Goal: Transaction & Acquisition: Book appointment/travel/reservation

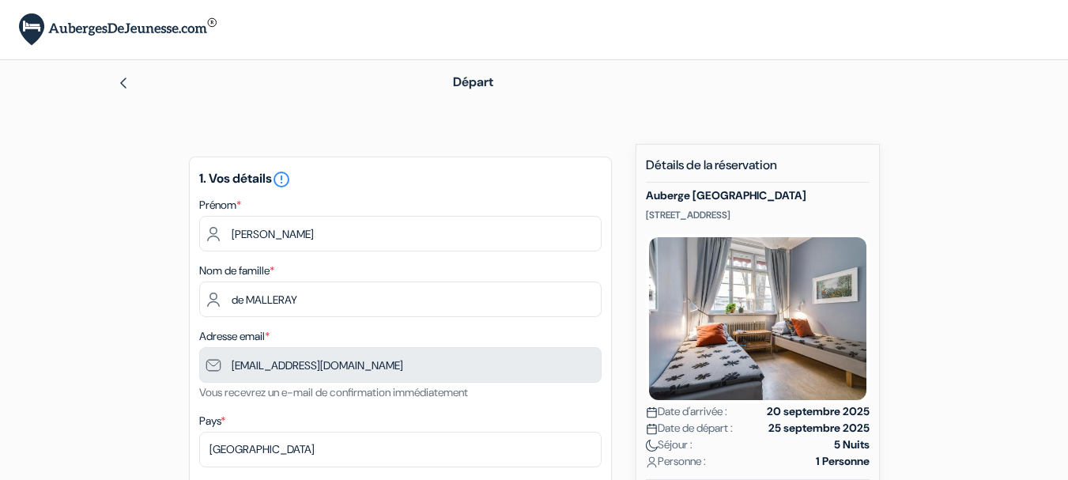
scroll to position [158, 0]
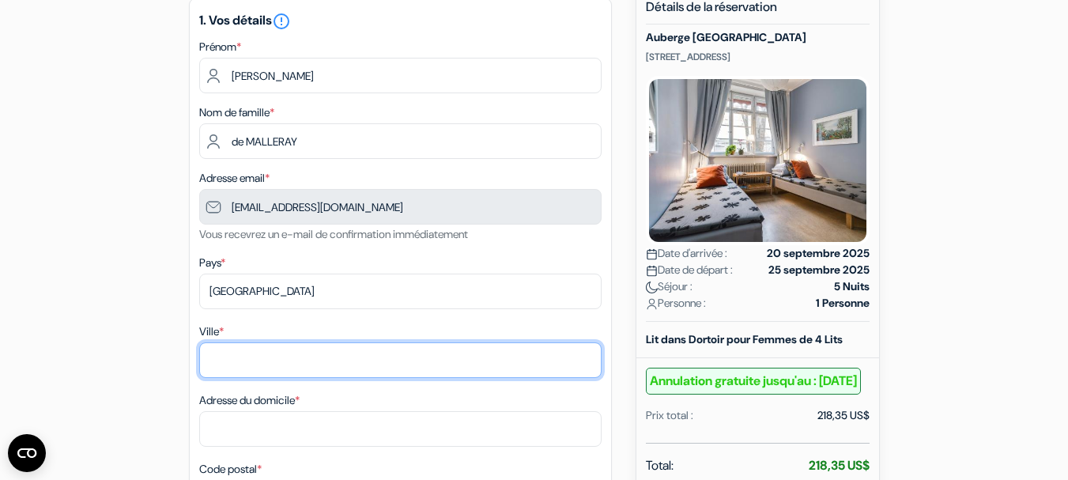
click at [232, 360] on input "Ville *" at bounding box center [400, 360] width 402 height 36
type input "TADEN"
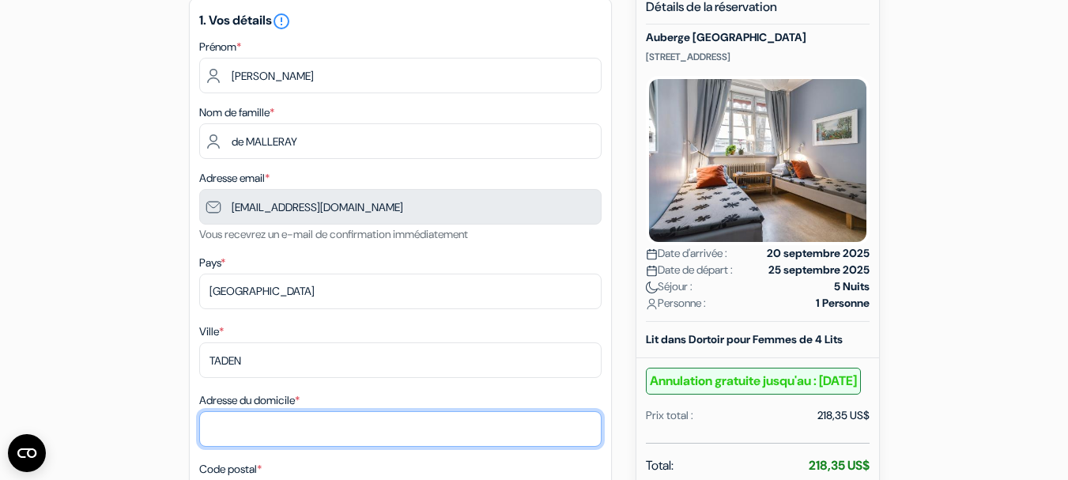
click at [219, 423] on input "Adresse du domicile *" at bounding box center [400, 429] width 402 height 36
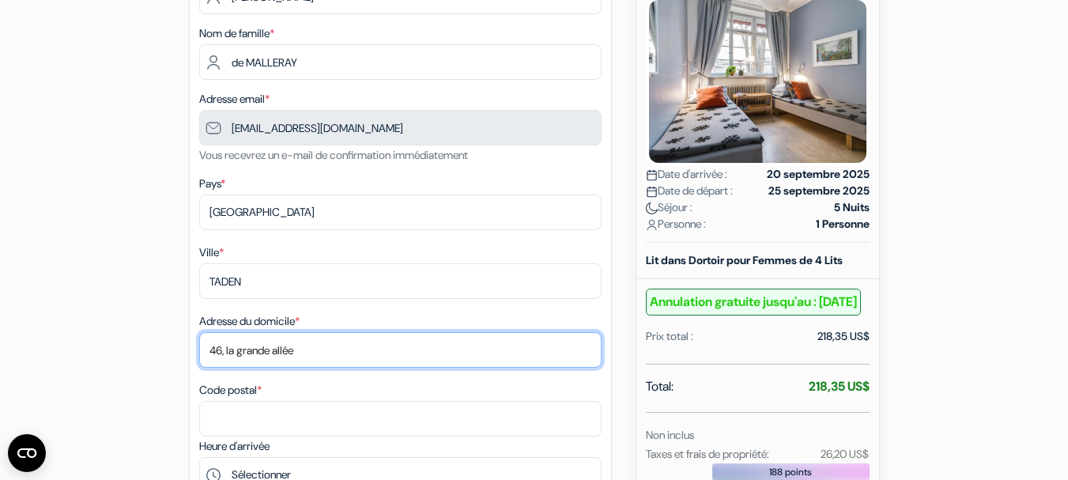
scroll to position [316, 0]
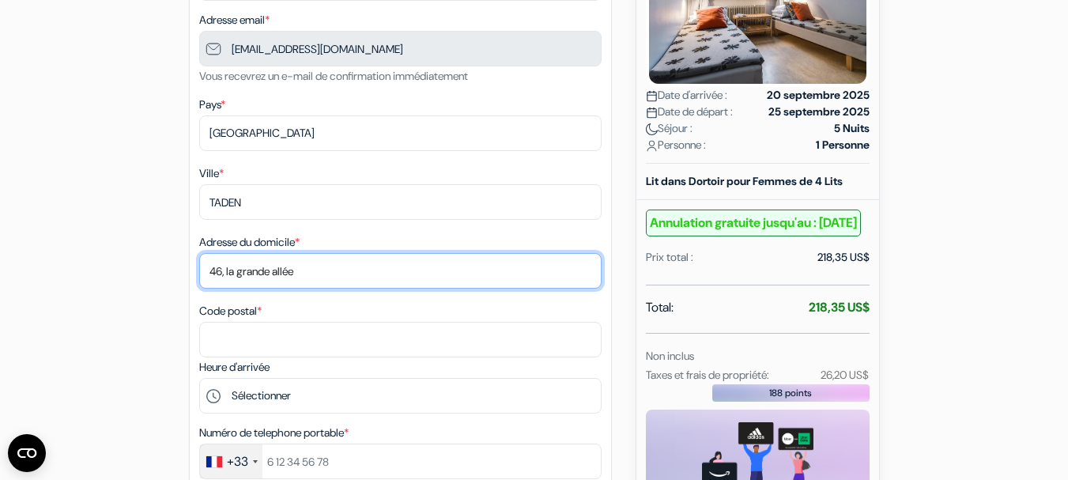
type input "46, la grande allée"
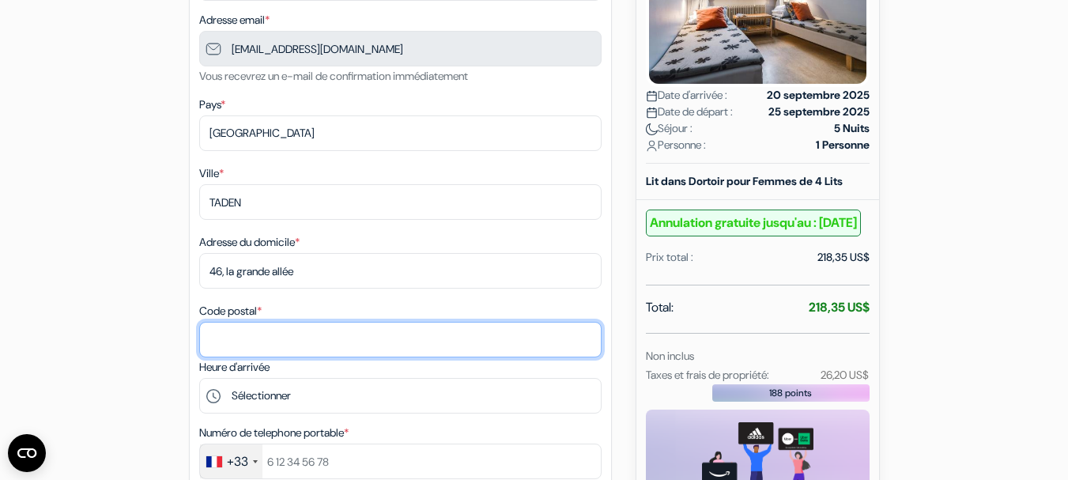
click at [243, 347] on input "Code postal *" at bounding box center [400, 340] width 402 height 36
type input "22100"
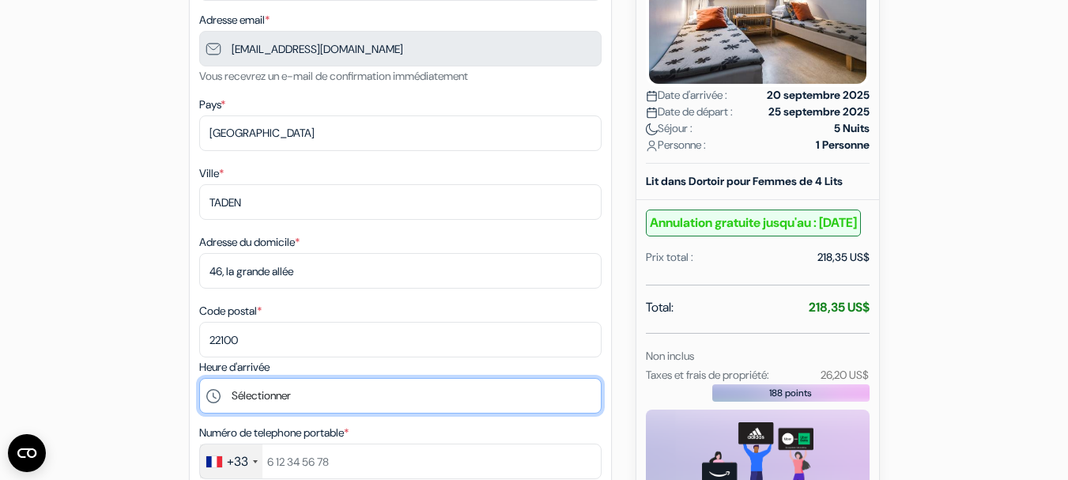
click at [272, 393] on select "Sélectionner 15:00 16:00 17:00 18:00" at bounding box center [400, 396] width 402 height 36
select select "16"
click at [199, 378] on select "Sélectionner 15:00 16:00 17:00 18:00" at bounding box center [400, 396] width 402 height 36
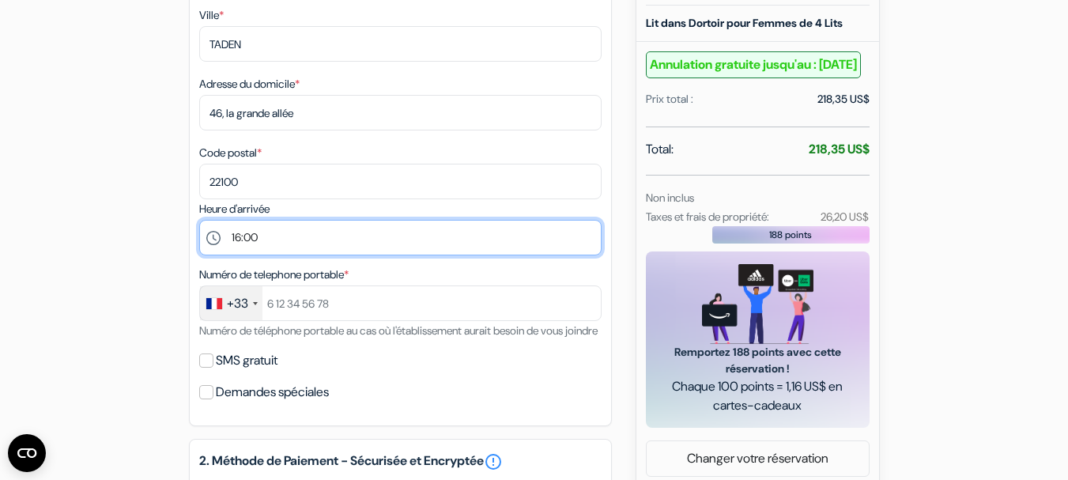
scroll to position [553, 0]
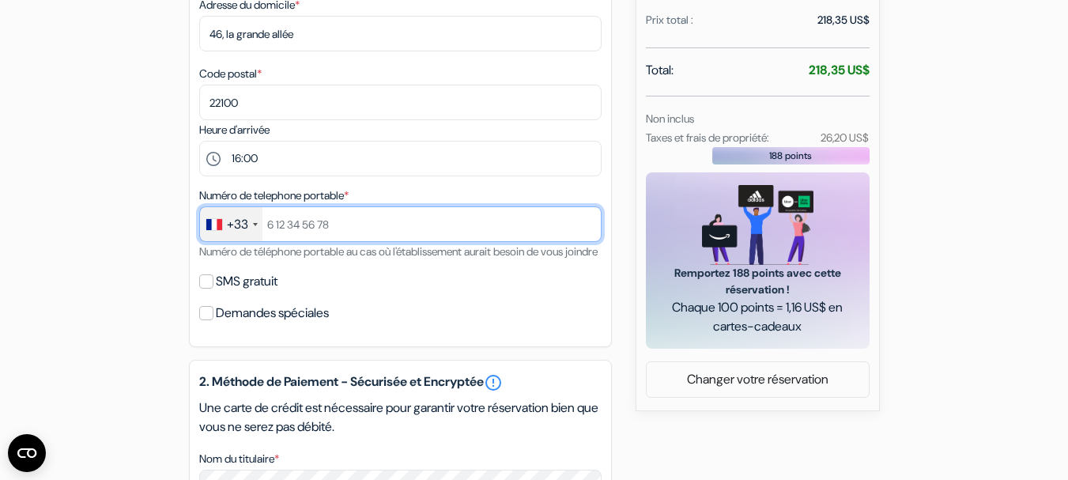
click at [271, 226] on input "text" at bounding box center [400, 224] width 402 height 36
type input "622433702"
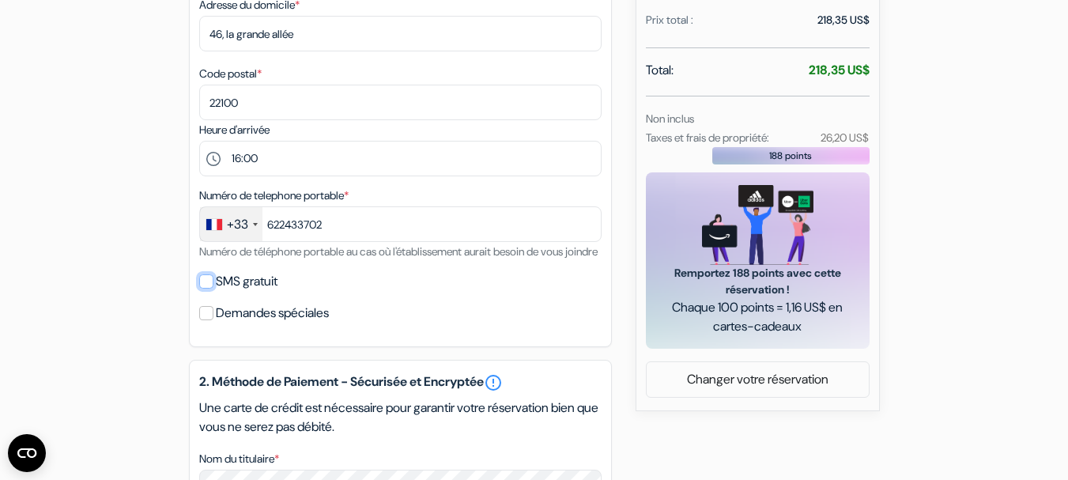
click at [210, 288] on input "SMS gratuit" at bounding box center [206, 281] width 14 height 14
checkbox input "true"
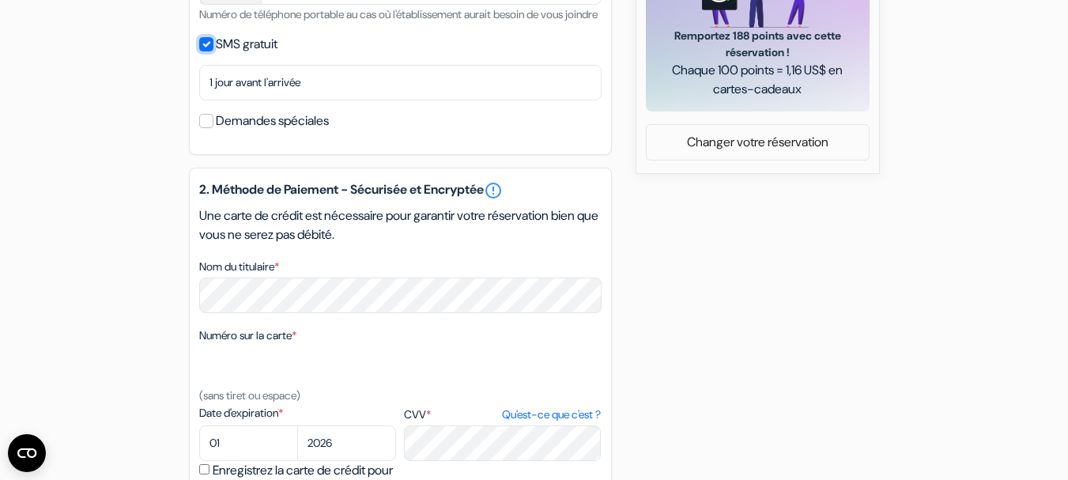
scroll to position [869, 0]
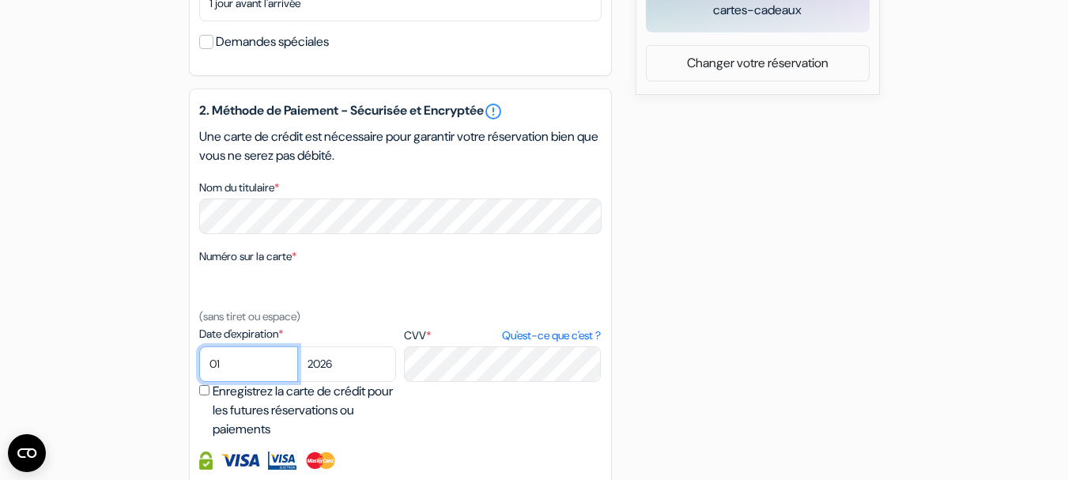
click at [227, 382] on select "01 02 03 04 05 06 07 08 09 10 11 12" at bounding box center [248, 364] width 99 height 36
select select "09"
click at [199, 365] on select "01 02 03 04 05 06 07 08 09 10 11 12" at bounding box center [248, 364] width 99 height 36
click at [204, 395] on input "Enregistrez la carte de crédit pour les futures réservations ou paiements" at bounding box center [204, 390] width 10 height 10
click at [203, 395] on input "Enregistrez la carte de crédit pour les futures réservations ou paiements" at bounding box center [204, 390] width 10 height 10
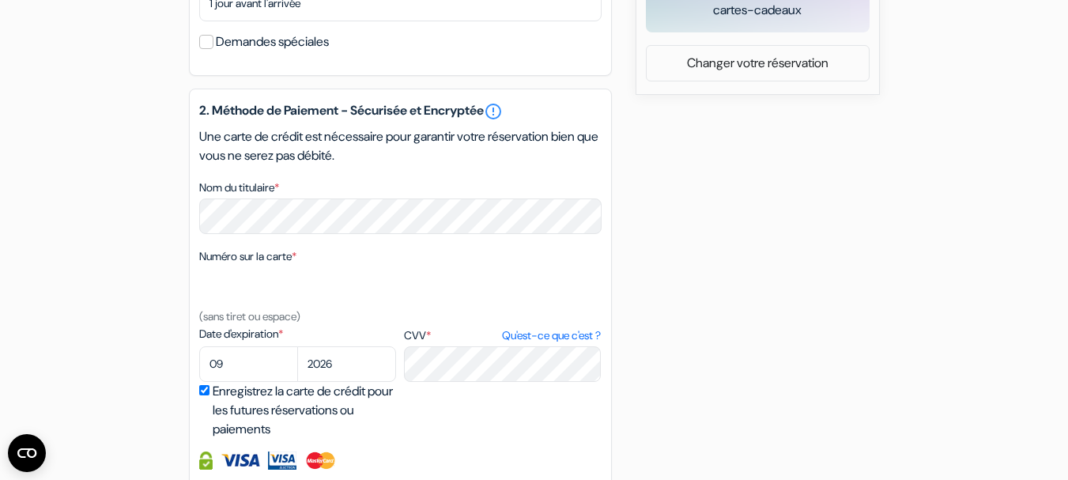
checkbox input "false"
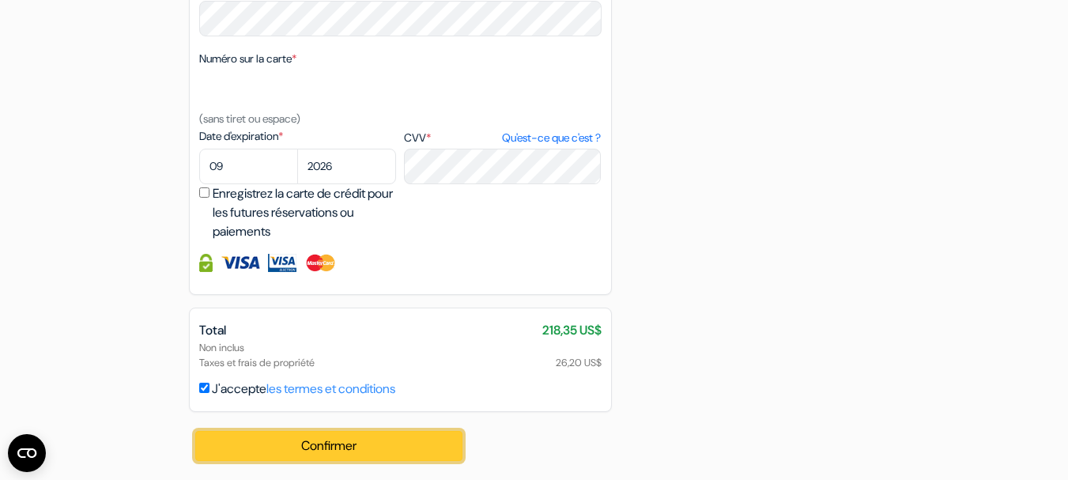
click at [357, 439] on button "Confirmer Loading..." at bounding box center [329, 446] width 268 height 30
